Goal: Task Accomplishment & Management: Complete application form

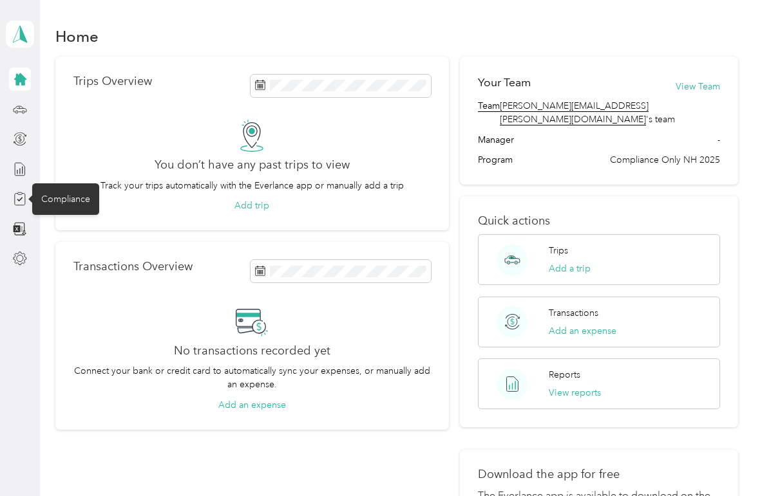
click at [24, 199] on icon at bounding box center [20, 199] width 14 height 14
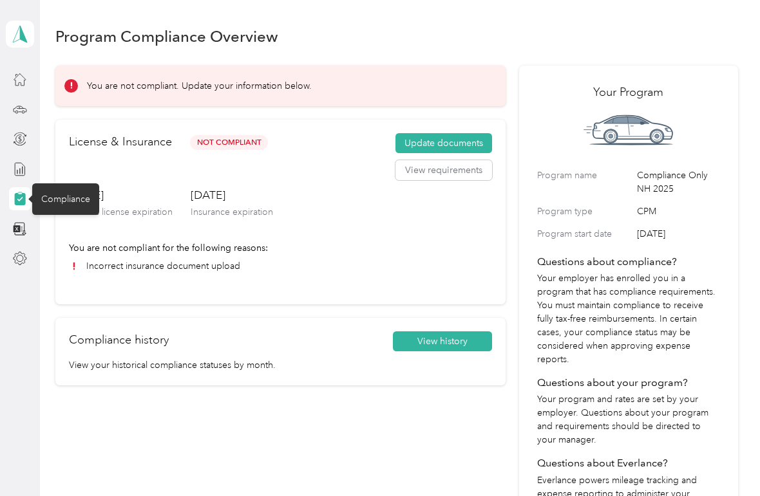
click at [440, 240] on div "[DATE] Driver’s license expiration [DATE] Insurance expiration" at bounding box center [280, 214] width 423 height 54
click at [462, 178] on button "View requirements" at bounding box center [443, 170] width 97 height 21
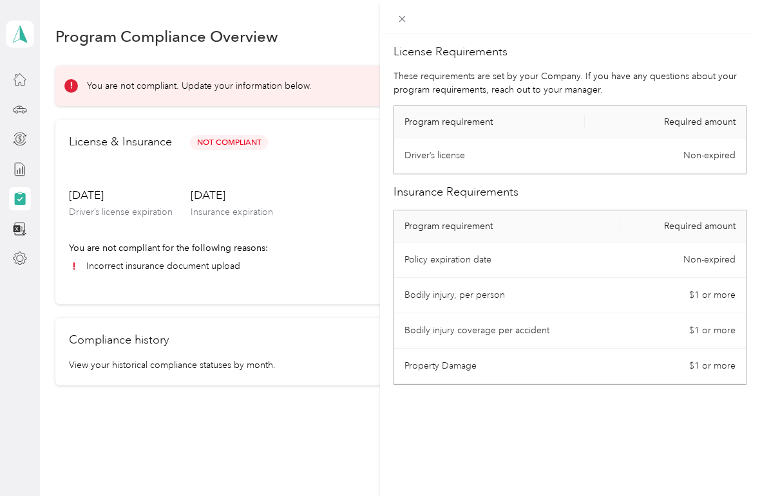
click at [335, 226] on div "License Requirements These requirements are set by your Company. If you have an…" at bounding box center [380, 248] width 760 height 496
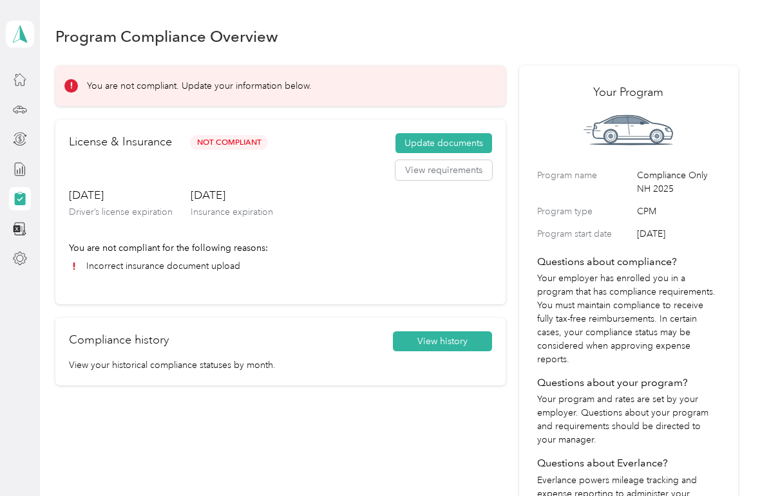
click at [470, 342] on button "View history" at bounding box center [442, 341] width 99 height 21
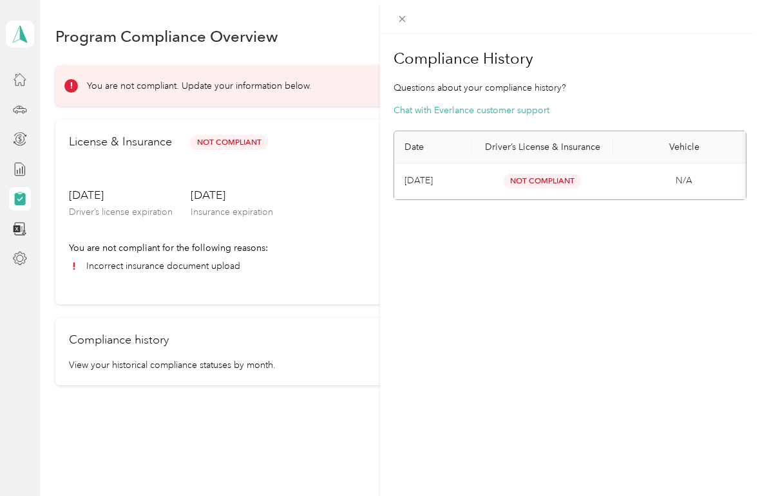
click at [326, 259] on div "Compliance History Questions about your compliance history? Chat with Everlance…" at bounding box center [380, 248] width 760 height 496
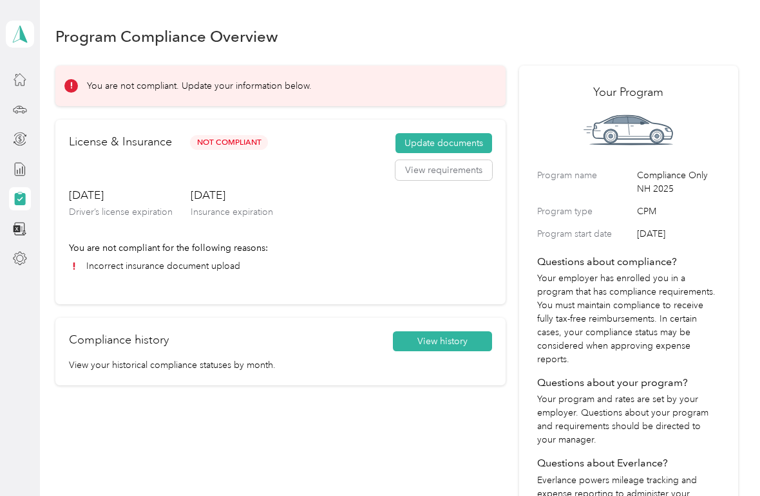
click at [478, 146] on button "Update documents" at bounding box center [443, 143] width 97 height 21
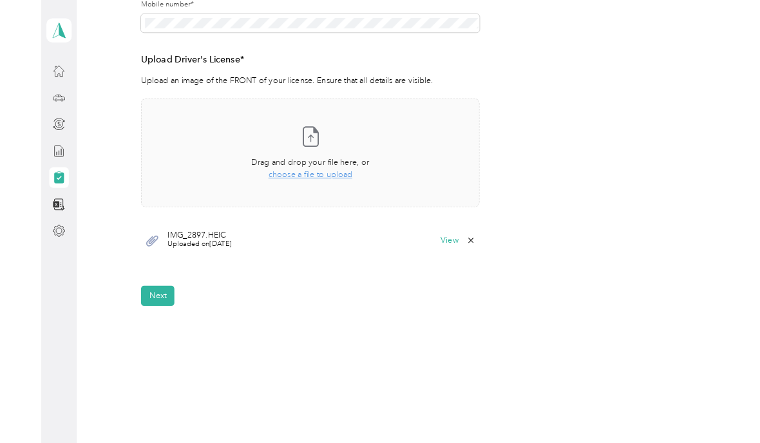
scroll to position [314, 0]
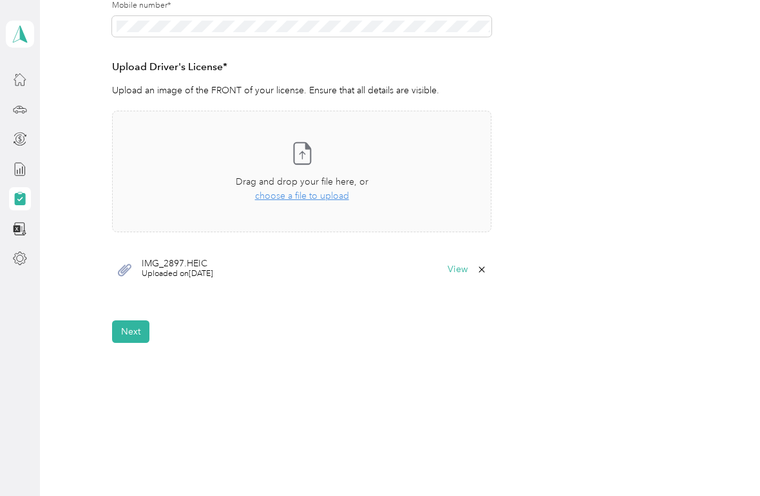
click at [143, 324] on button "Next" at bounding box center [130, 332] width 37 height 23
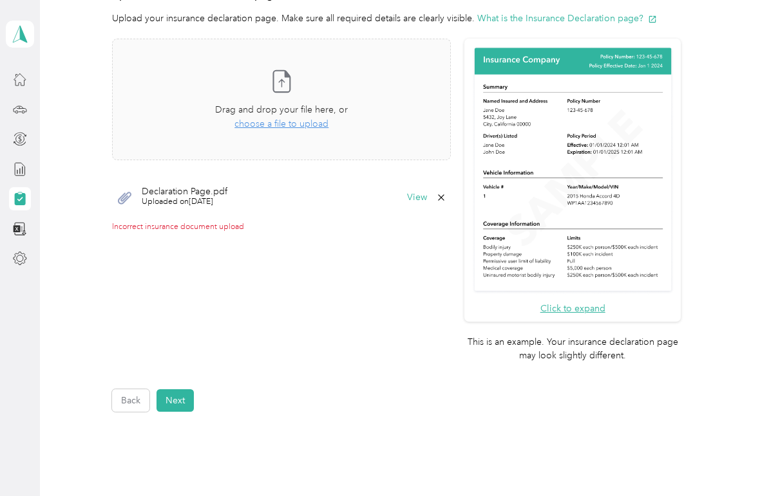
click at [427, 194] on button "View" at bounding box center [417, 197] width 20 height 9
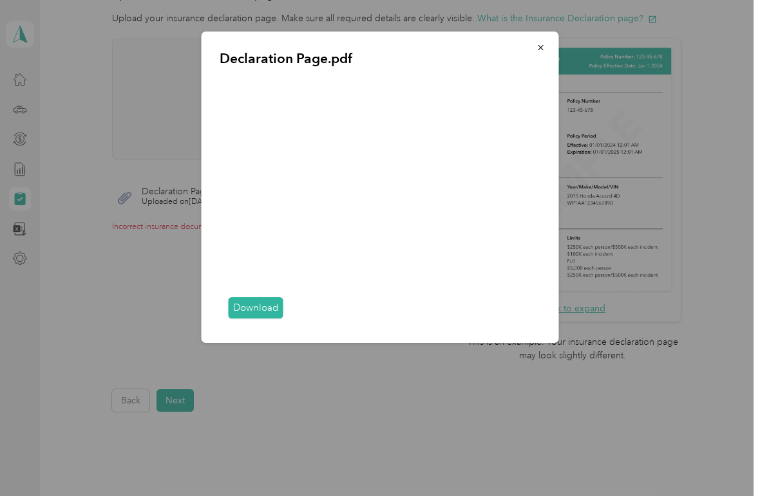
click at [534, 56] on button "button" at bounding box center [540, 47] width 27 height 23
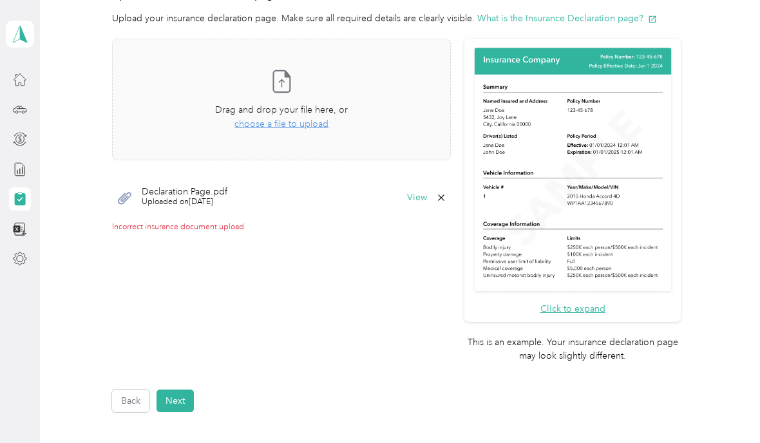
click at [328, 124] on span "choose a file to upload" at bounding box center [281, 123] width 94 height 11
click at [183, 389] on button "Next" at bounding box center [174, 400] width 37 height 23
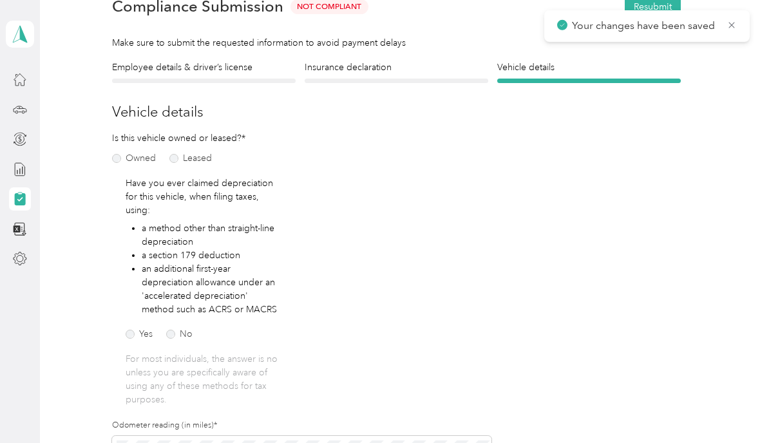
scroll to position [15, 0]
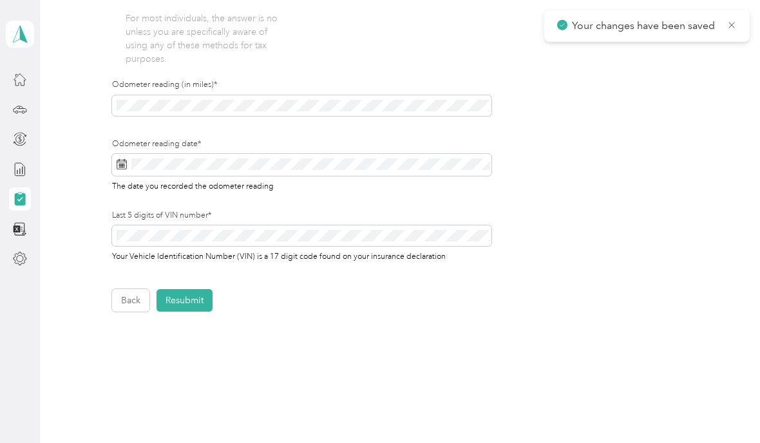
click at [189, 294] on button "Resubmit" at bounding box center [184, 300] width 56 height 23
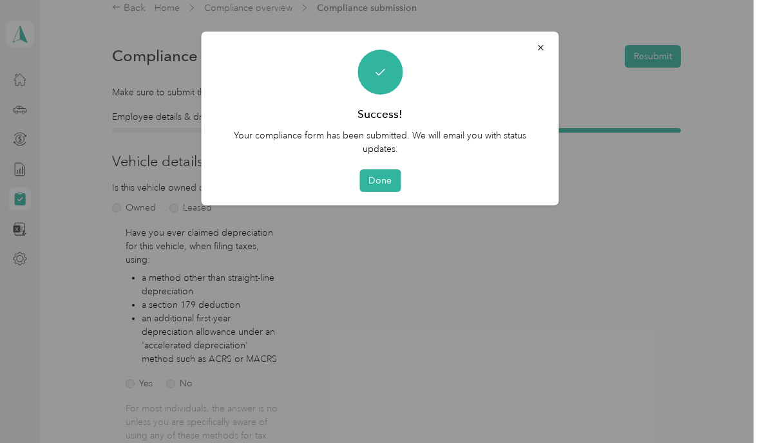
click at [387, 183] on button "Done" at bounding box center [379, 180] width 41 height 23
